Goal: Information Seeking & Learning: Learn about a topic

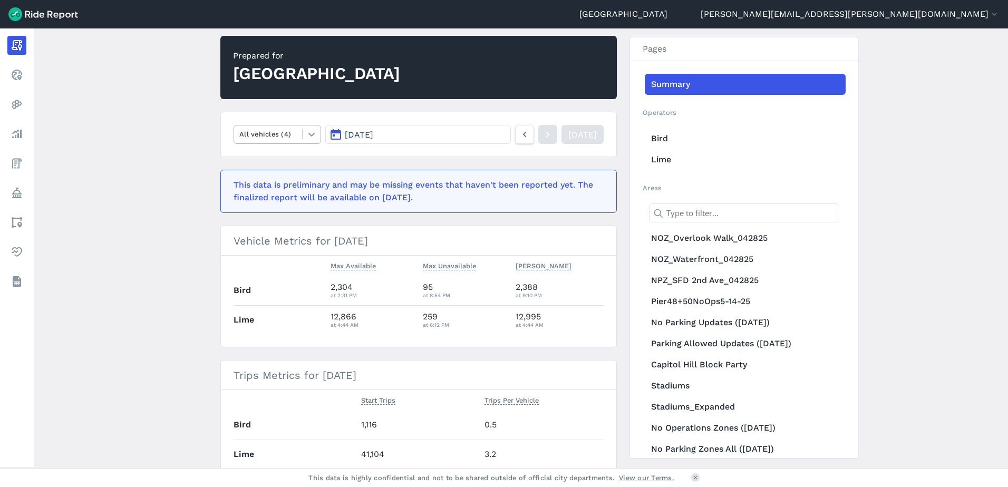
scroll to position [53, 0]
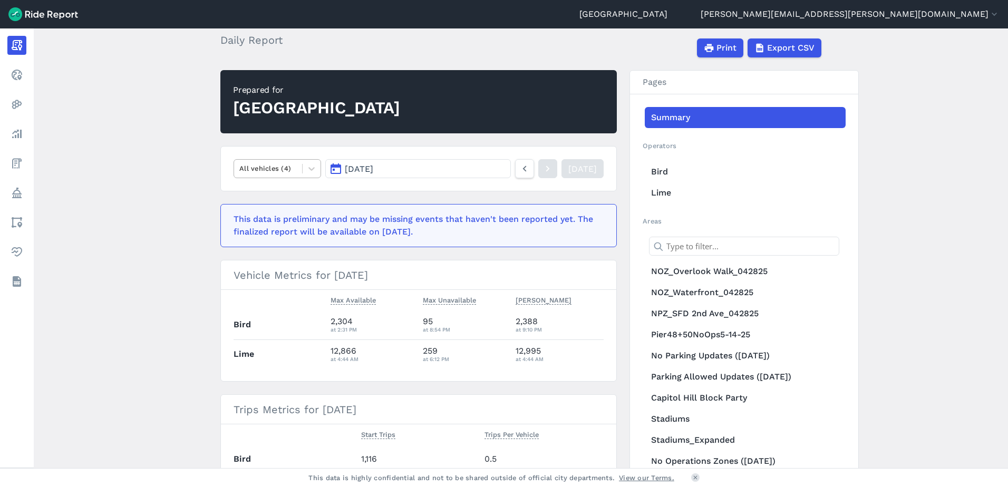
click at [289, 158] on nav "All vehicles (4) [DATE] [DATE]" at bounding box center [418, 168] width 396 height 45
click at [285, 169] on div at bounding box center [267, 168] width 57 height 12
click at [267, 255] on div "Seated Scooters" at bounding box center [276, 249] width 87 height 18
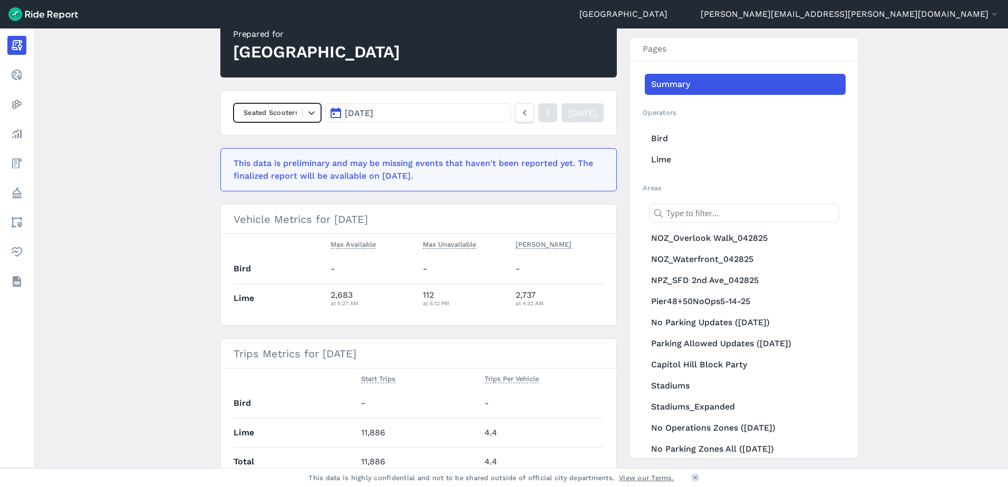
scroll to position [158, 0]
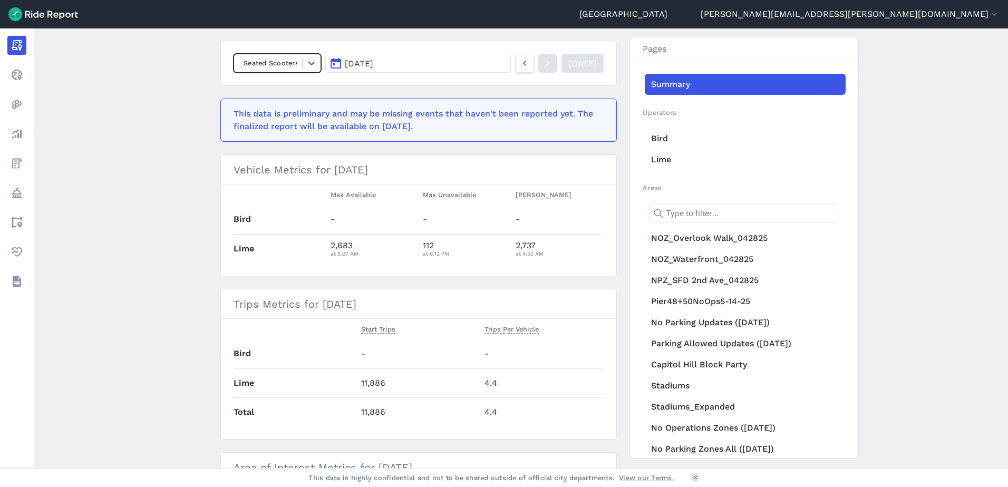
click at [261, 67] on div at bounding box center [267, 63] width 57 height 12
click at [260, 123] on div "E-Bikes" at bounding box center [276, 125] width 87 height 18
drag, startPoint x: 883, startPoint y: 110, endPoint x: 512, endPoint y: 78, distance: 372.4
click at [883, 110] on main "[DATE] Daily Report Print Export CSV Prepared for [GEOGRAPHIC_DATA] E-Bikes [DA…" at bounding box center [521, 248] width 974 height 440
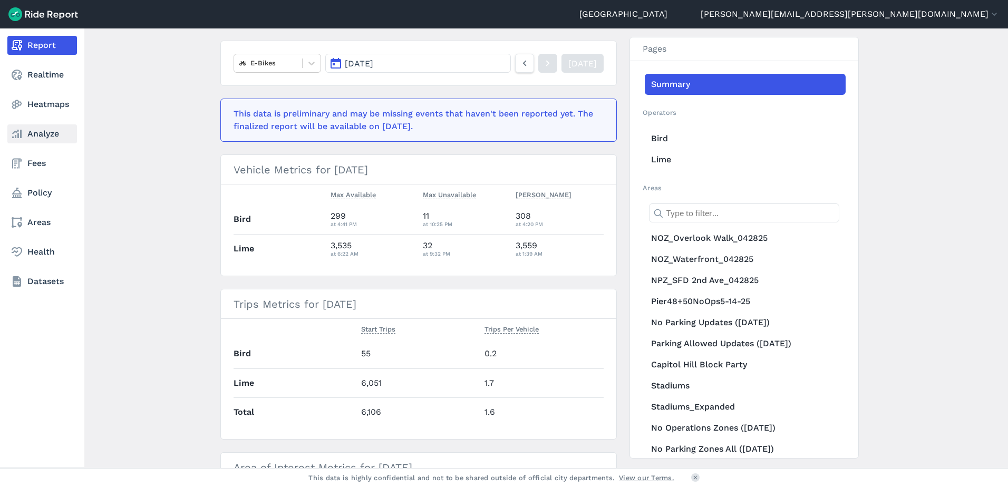
click at [42, 130] on link "Analyze" at bounding box center [42, 133] width 70 height 19
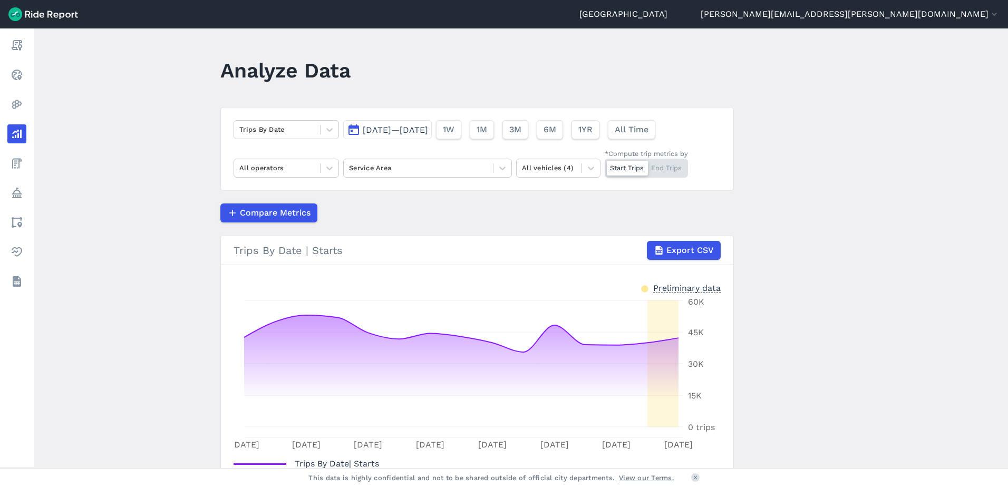
click at [381, 130] on span "[DATE]—[DATE]" at bounding box center [395, 130] width 65 height 10
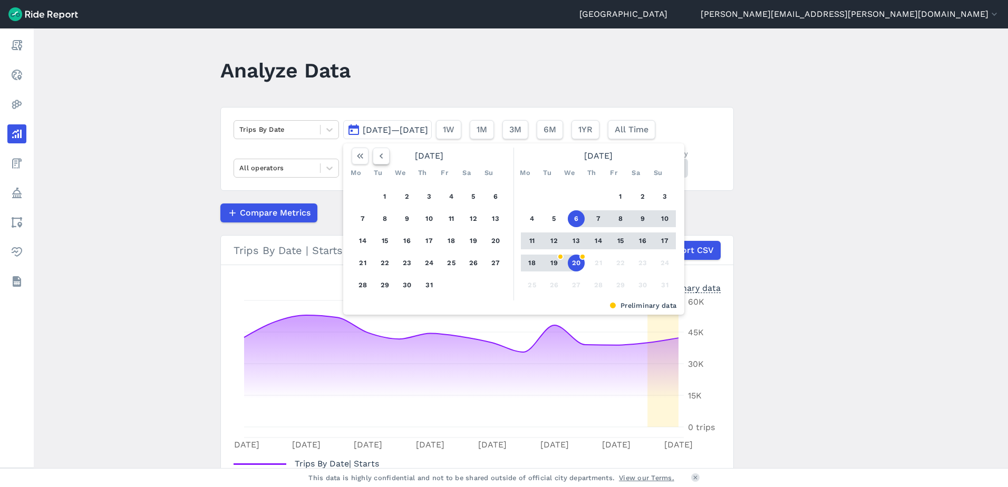
click at [381, 155] on icon "button" at bounding box center [381, 156] width 11 height 11
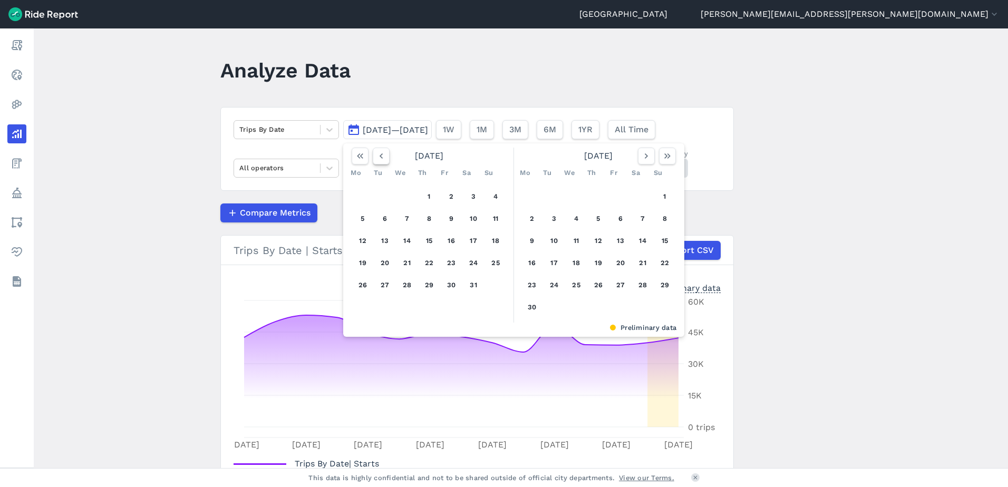
click at [381, 155] on icon "button" at bounding box center [381, 156] width 11 height 11
click at [410, 199] on button "1" at bounding box center [406, 196] width 17 height 17
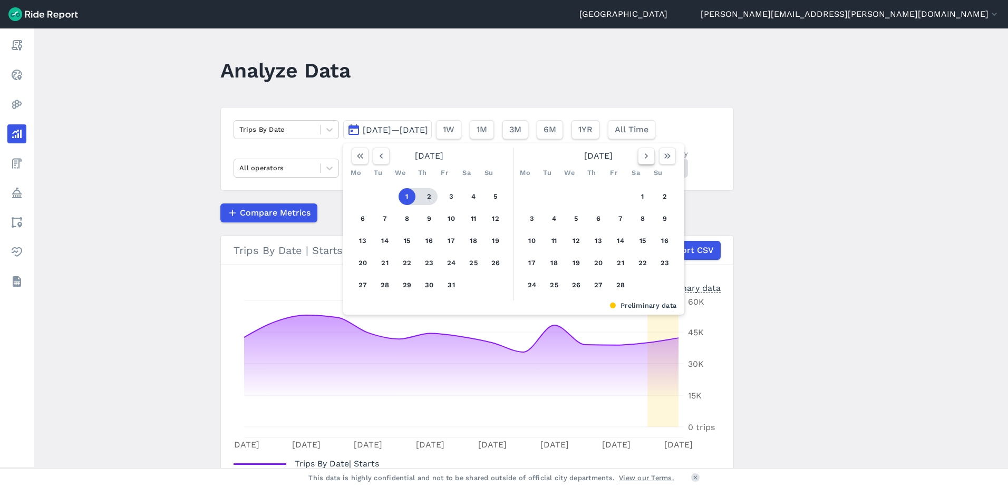
click at [641, 155] on icon "button" at bounding box center [646, 156] width 11 height 11
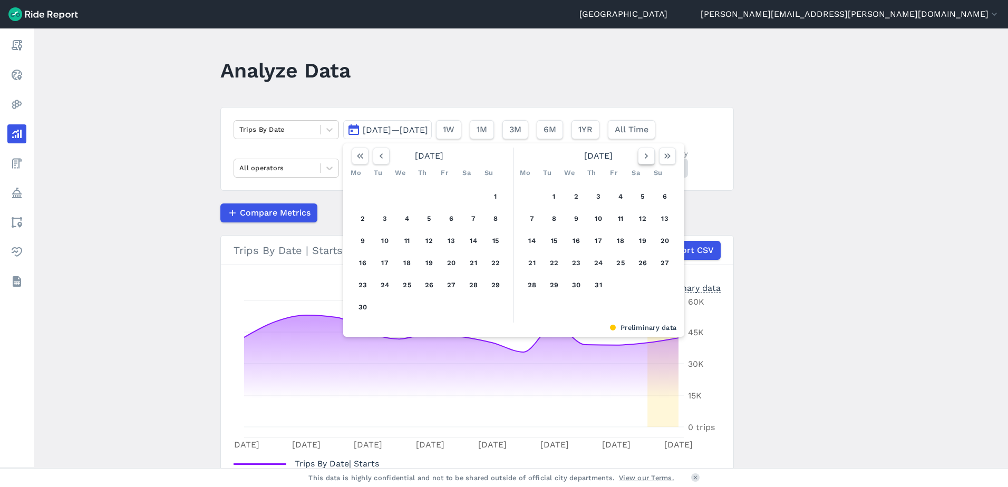
click at [641, 155] on icon "button" at bounding box center [646, 156] width 11 height 11
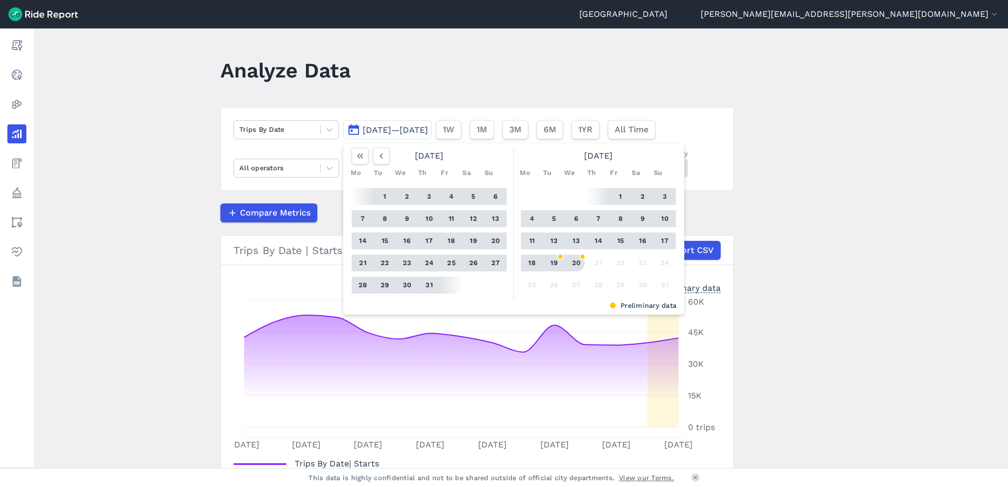
click at [572, 265] on button "20" at bounding box center [576, 263] width 17 height 17
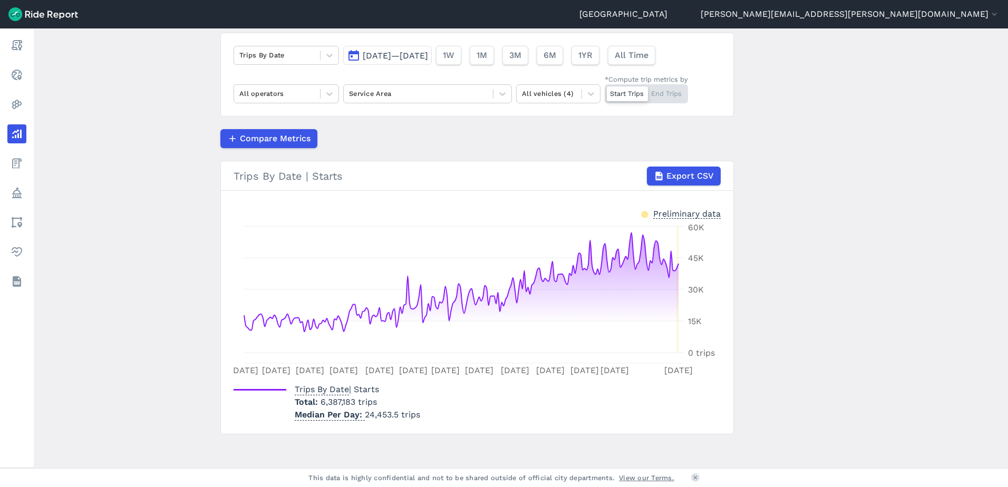
scroll to position [79, 0]
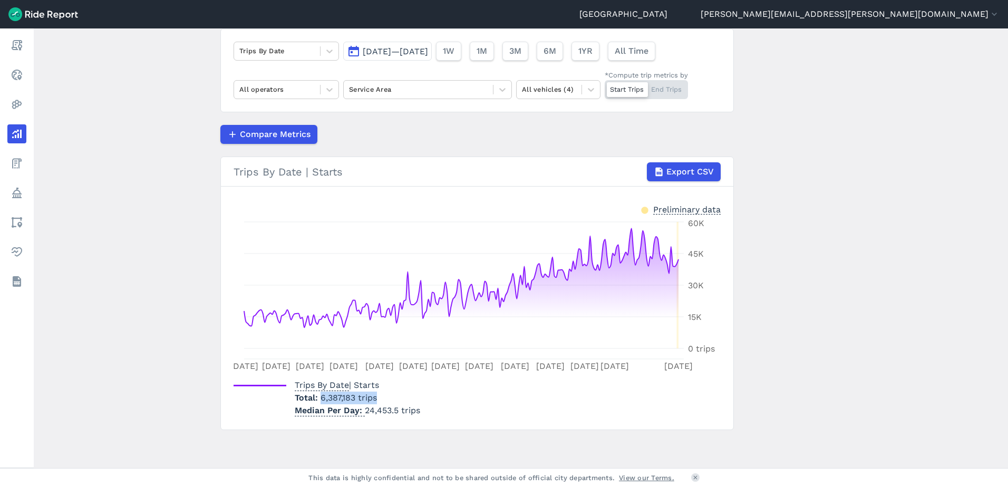
drag, startPoint x: 362, startPoint y: 402, endPoint x: 319, endPoint y: 402, distance: 42.2
click at [319, 402] on p "Total 6,387,183 trips" at bounding box center [357, 398] width 125 height 13
drag, startPoint x: 319, startPoint y: 402, endPoint x: 326, endPoint y: 394, distance: 10.1
